Goal: Task Accomplishment & Management: Use online tool/utility

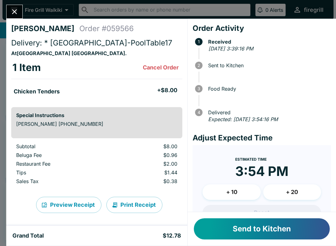
click at [272, 228] on button "Send to Kitchen" at bounding box center [262, 228] width 136 height 21
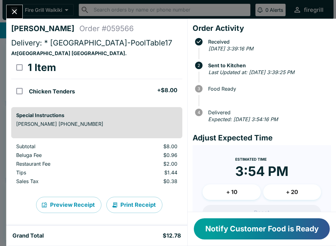
click at [266, 225] on button "Notify Customer Food is Ready" at bounding box center [262, 228] width 136 height 21
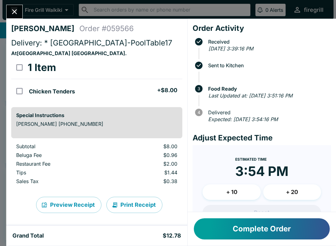
click at [280, 228] on button "Complete Order" at bounding box center [262, 228] width 136 height 21
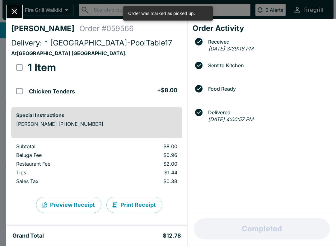
click at [13, 15] on icon "Close" at bounding box center [14, 11] width 8 height 8
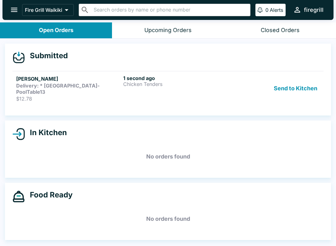
click at [42, 78] on h5 "[PERSON_NAME]" at bounding box center [68, 78] width 105 height 7
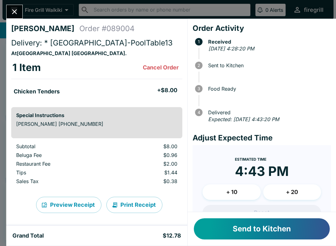
click at [281, 228] on button "Send to Kitchen" at bounding box center [262, 228] width 136 height 21
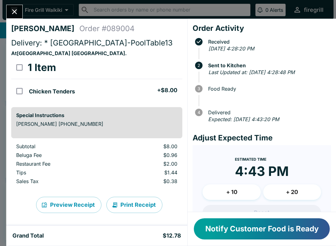
click at [278, 225] on button "Notify Customer Food is Ready" at bounding box center [262, 228] width 136 height 21
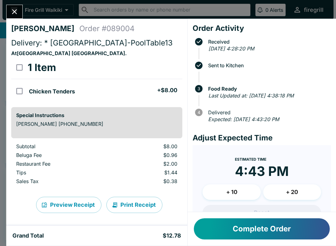
click at [268, 228] on button "Complete Order" at bounding box center [262, 228] width 136 height 21
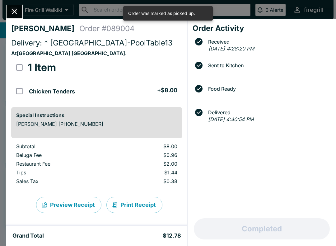
click at [21, 8] on button "Close" at bounding box center [15, 11] width 16 height 13
